Goal: Find specific page/section: Find specific page/section

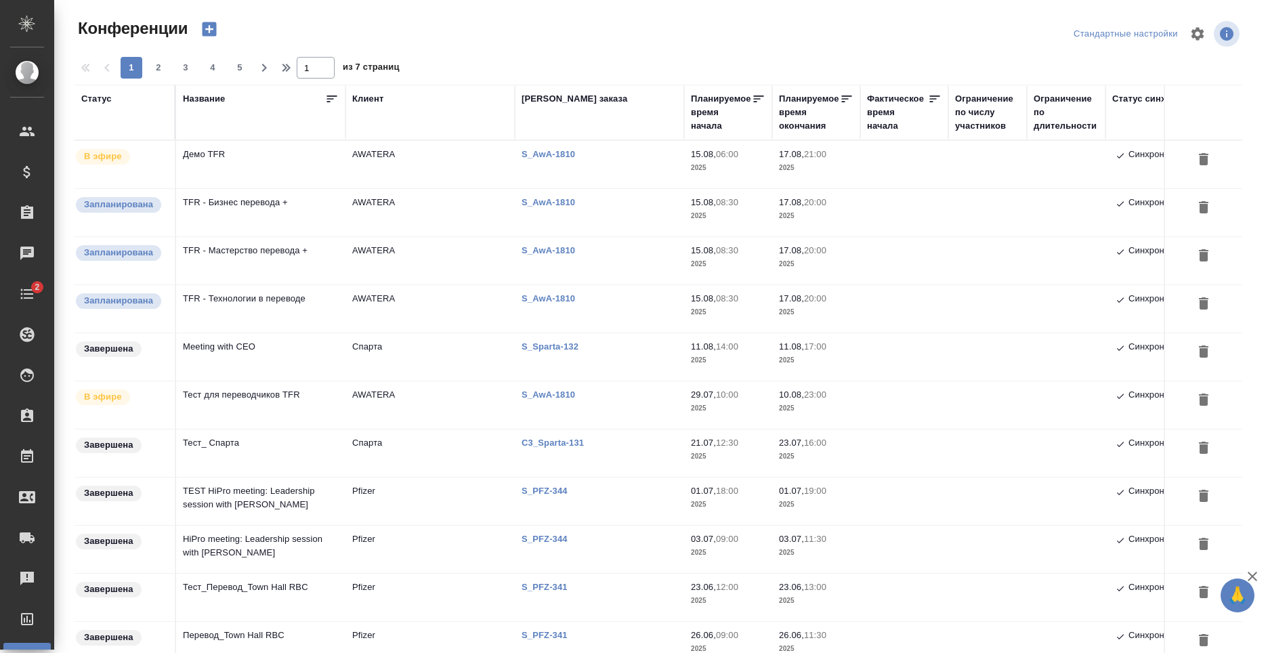
click at [243, 159] on td "Демо TFR" at bounding box center [260, 164] width 169 height 47
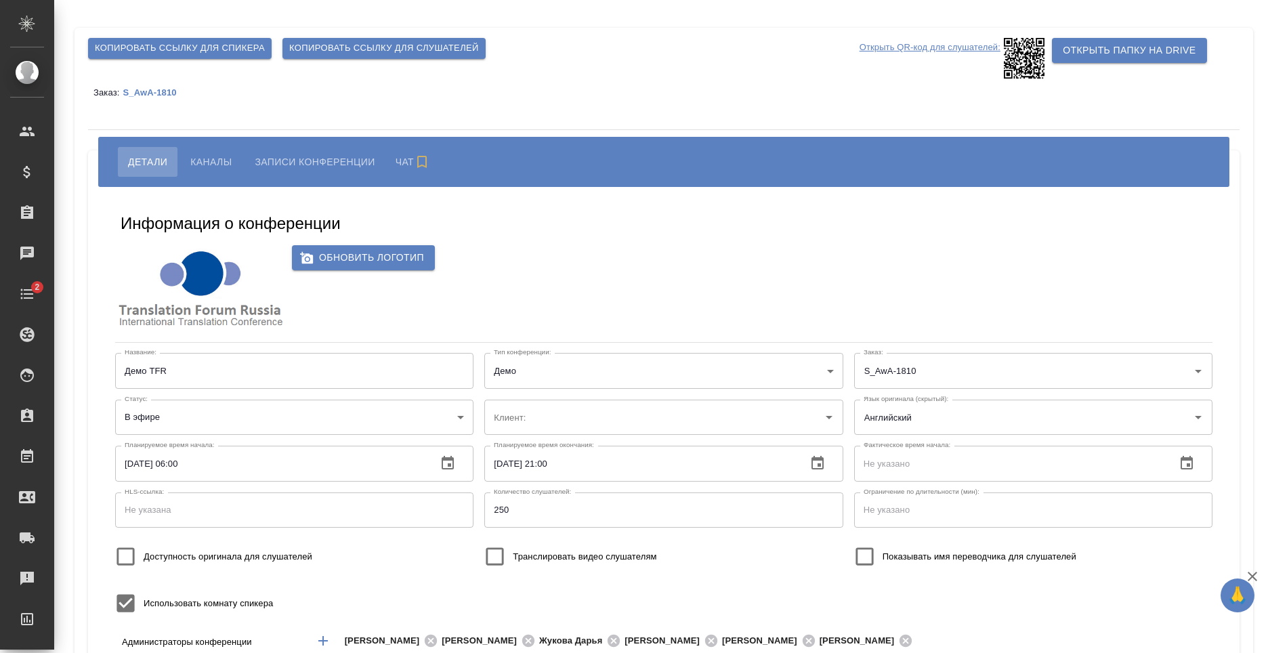
type input "AWATERA"
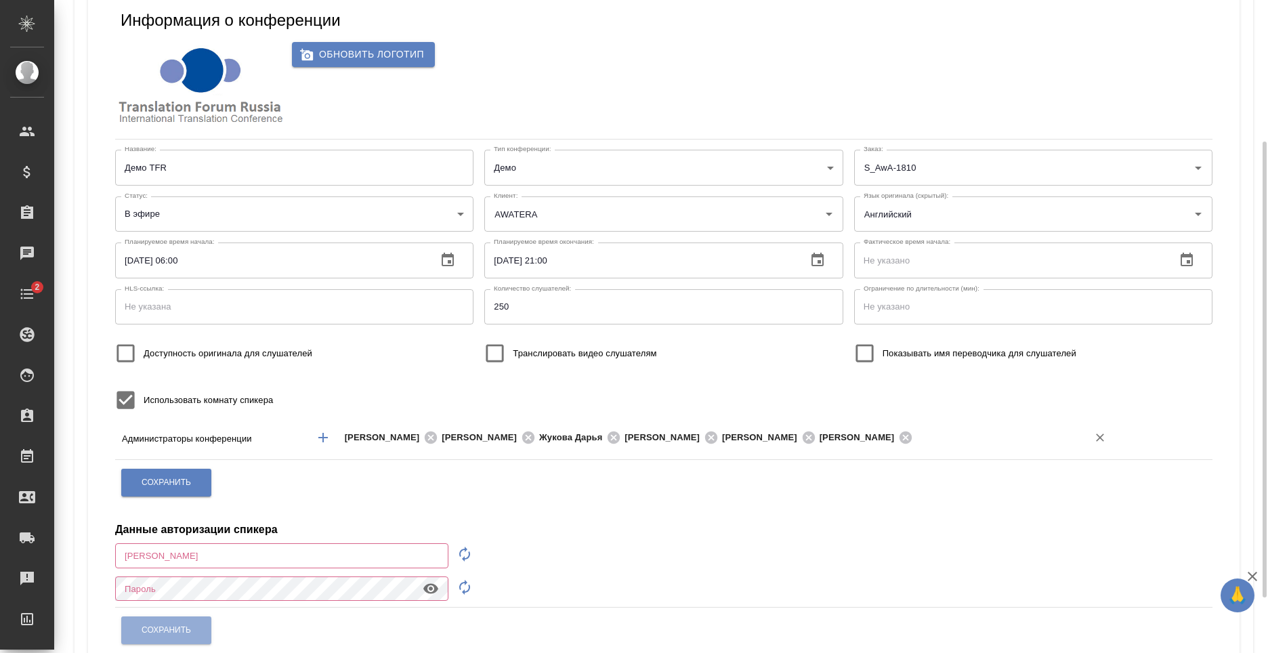
click at [993, 447] on div "[PERSON_NAME] [PERSON_NAME] [PERSON_NAME] [PERSON_NAME] [PERSON_NAME] [PERSON_N…" at bounding box center [709, 437] width 813 height 25
type input "E"
